Goal: Task Accomplishment & Management: Complete application form

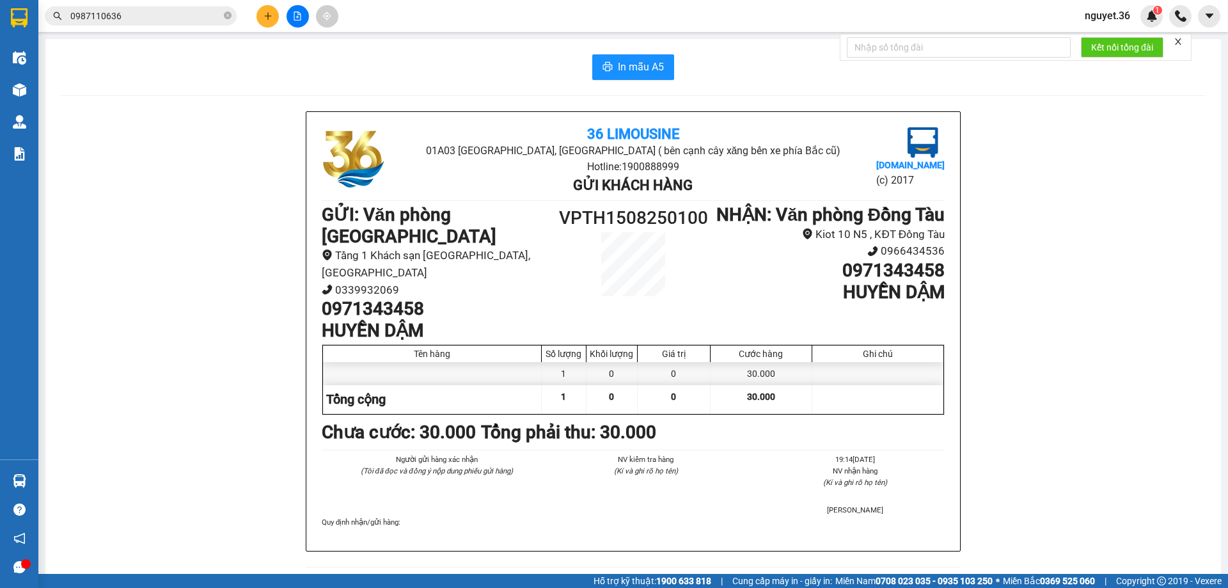
click at [267, 21] on button at bounding box center [267, 16] width 22 height 22
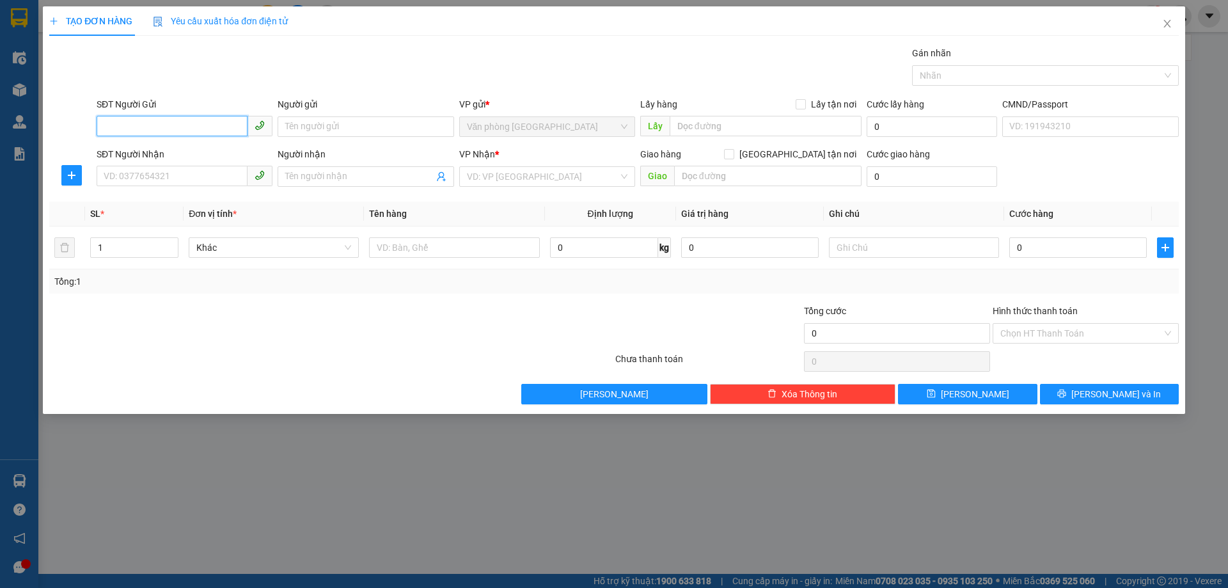
click at [213, 126] on input "SĐT Người Gửi" at bounding box center [172, 126] width 151 height 20
type input "0963023828"
drag, startPoint x: 166, startPoint y: 150, endPoint x: 159, endPoint y: 165, distance: 16.3
click at [166, 151] on div "0963023828 - hưng" at bounding box center [184, 152] width 161 height 14
type input "hưng"
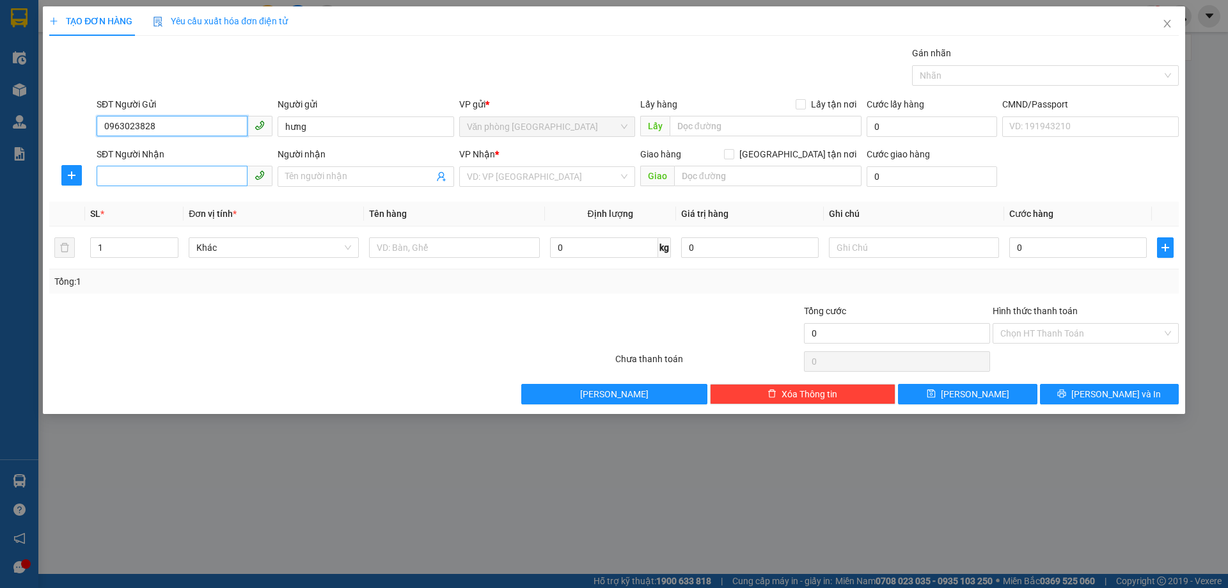
type input "0963023828"
click at [157, 169] on input "SĐT Người Nhận" at bounding box center [172, 176] width 151 height 20
click at [139, 224] on div "0904685373 - phương" at bounding box center [184, 223] width 161 height 14
type input "0904685373"
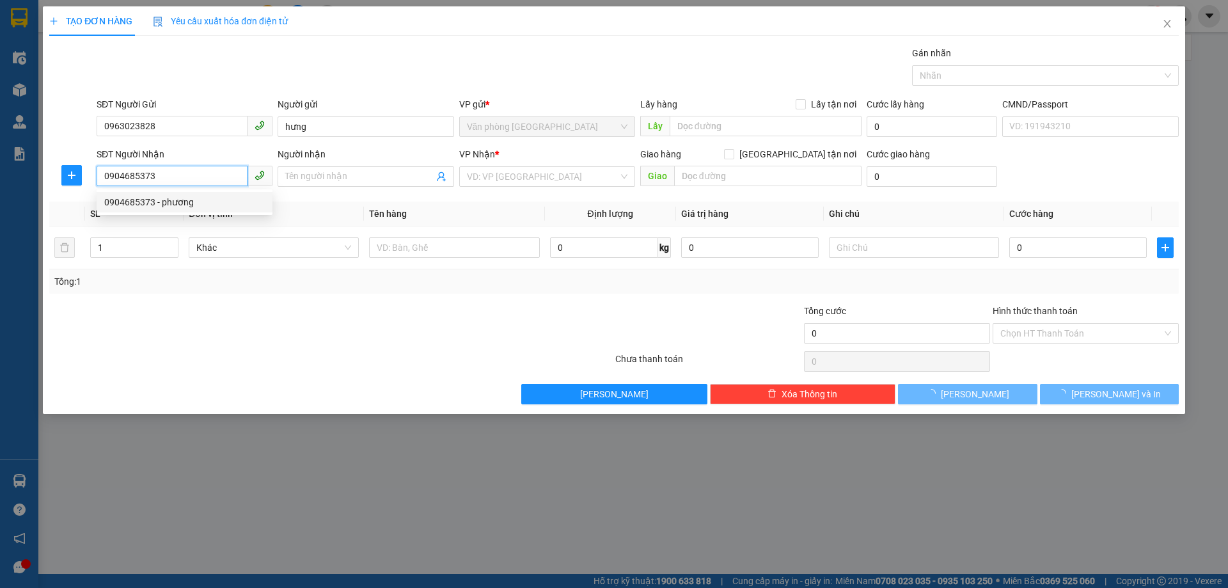
type input "phương"
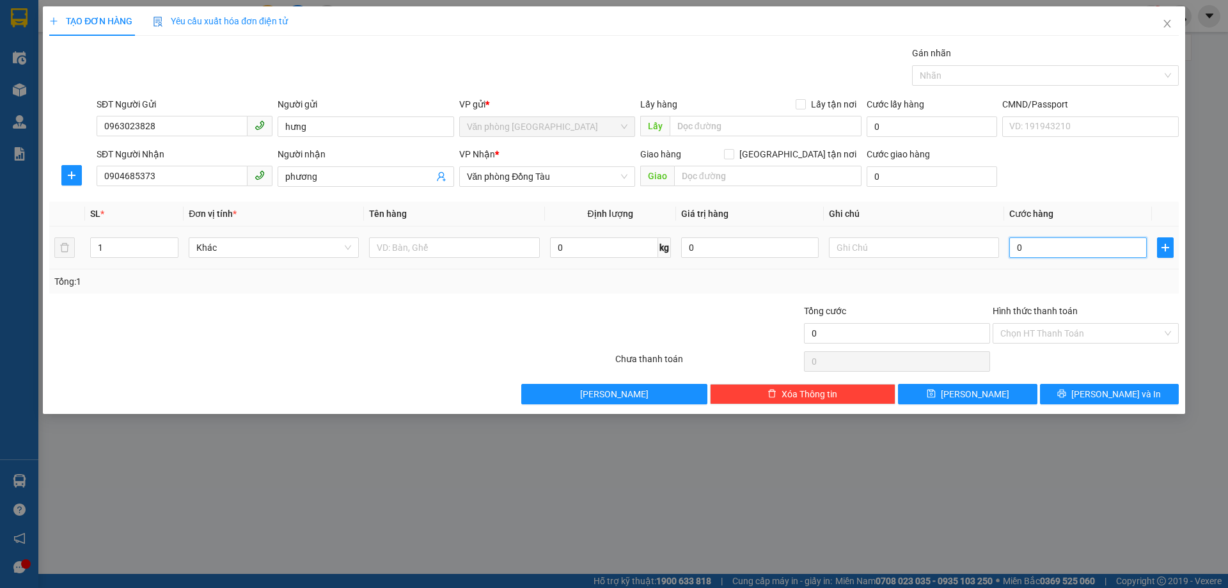
click at [1035, 248] on input "0" at bounding box center [1077, 247] width 137 height 20
type input "9"
type input "90"
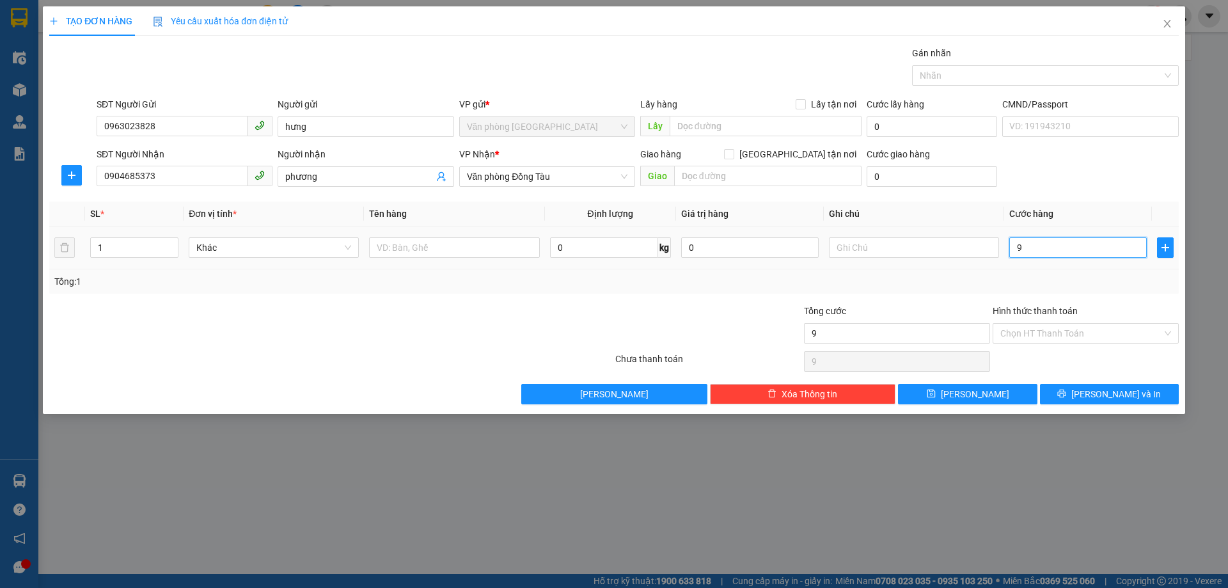
type input "90"
type input "900"
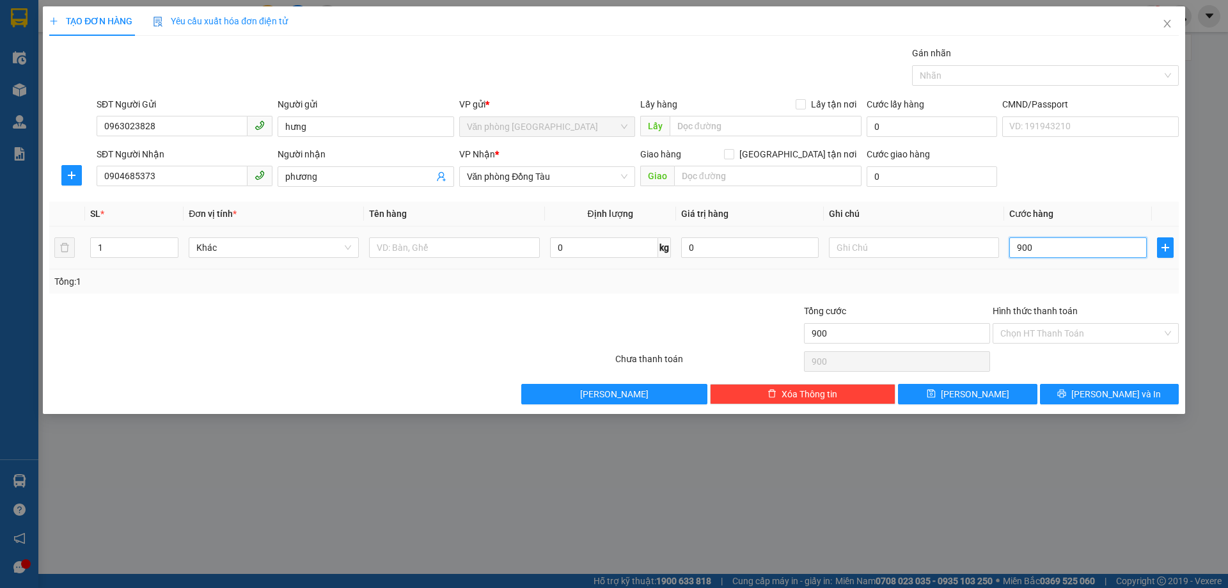
type input "9.000"
type input "90.000"
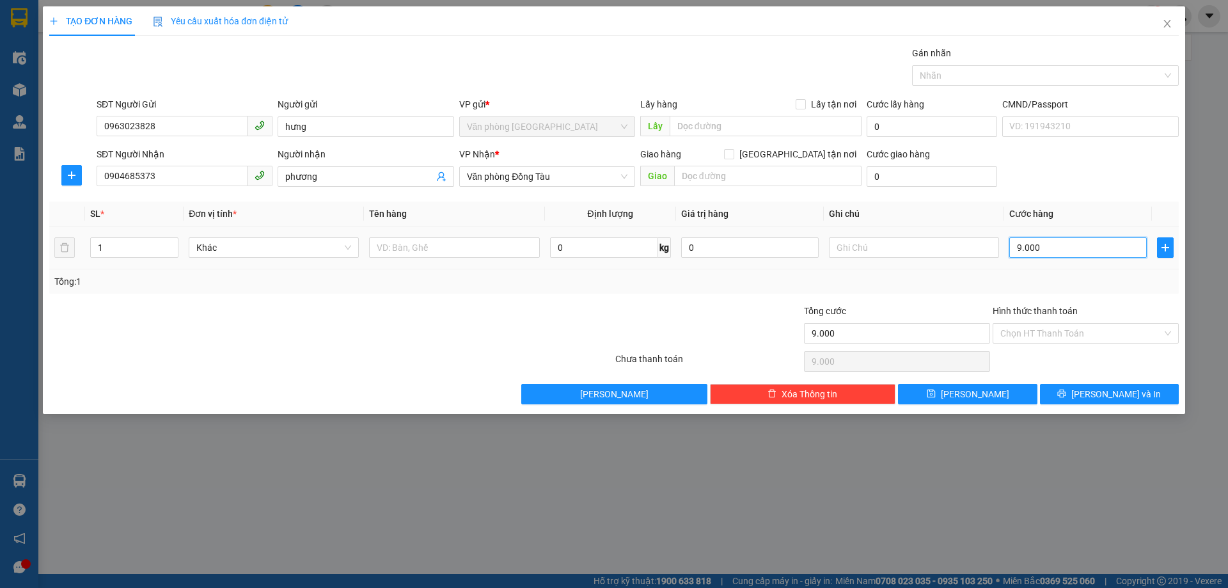
type input "90.000"
click at [1062, 398] on button "[PERSON_NAME] và In" at bounding box center [1109, 394] width 139 height 20
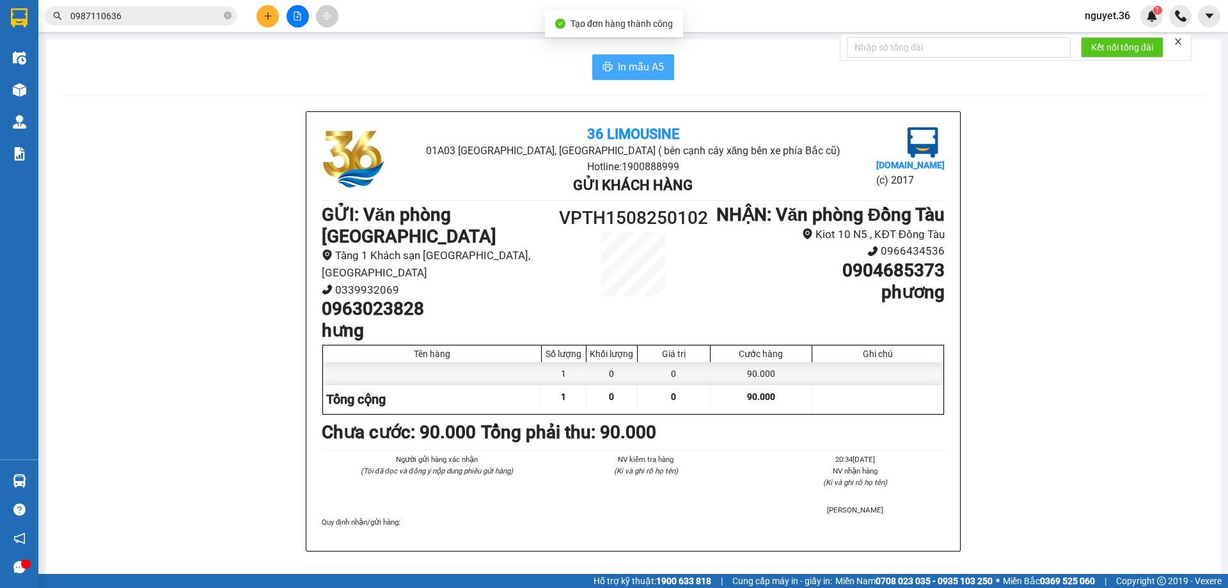
click at [611, 68] on button "In mẫu A5" at bounding box center [633, 67] width 82 height 26
click at [640, 60] on span "In mẫu A5" at bounding box center [641, 67] width 46 height 16
